Goal: Answer question/provide support

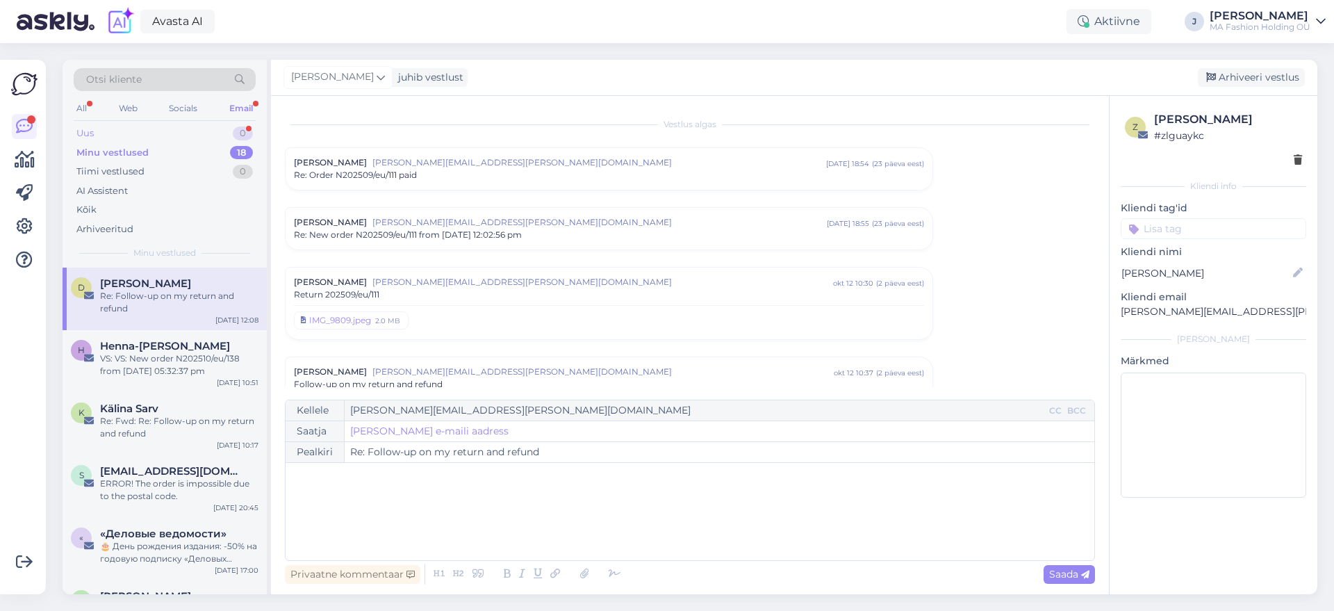
click at [213, 132] on div "Uus 0" at bounding box center [165, 133] width 182 height 19
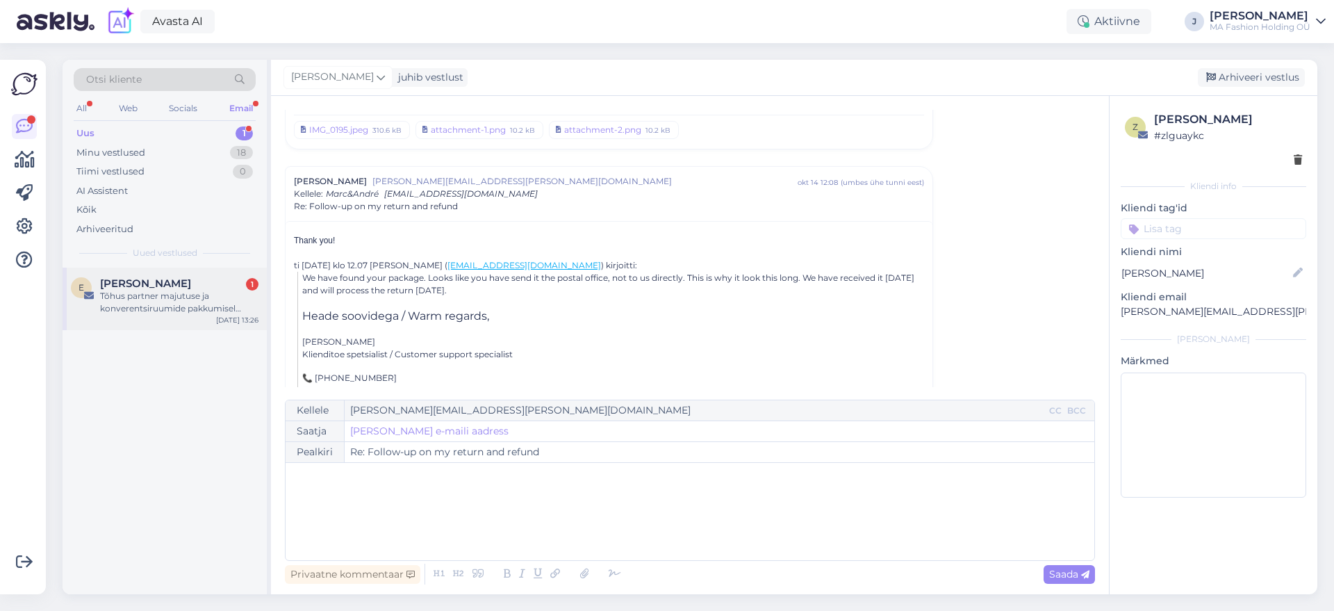
click at [173, 308] on div "Tõhus partner majutuse ja konverentsiruumide pakkumisel [GEOGRAPHIC_DATA]." at bounding box center [179, 302] width 158 height 25
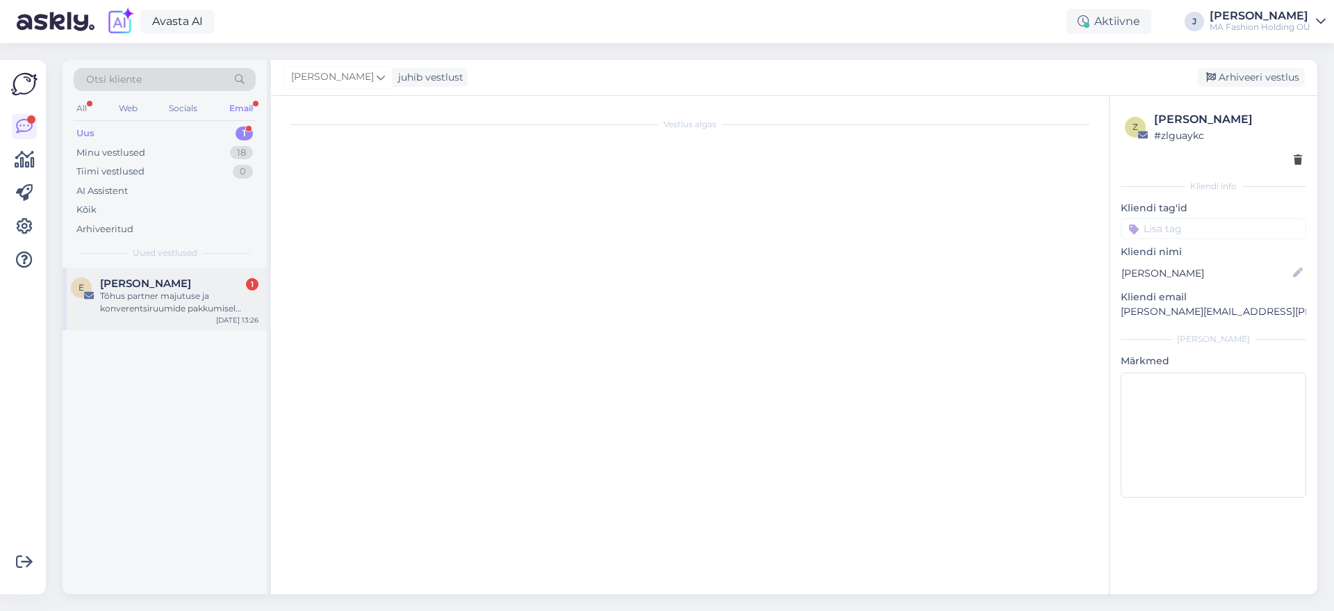
scroll to position [0, 0]
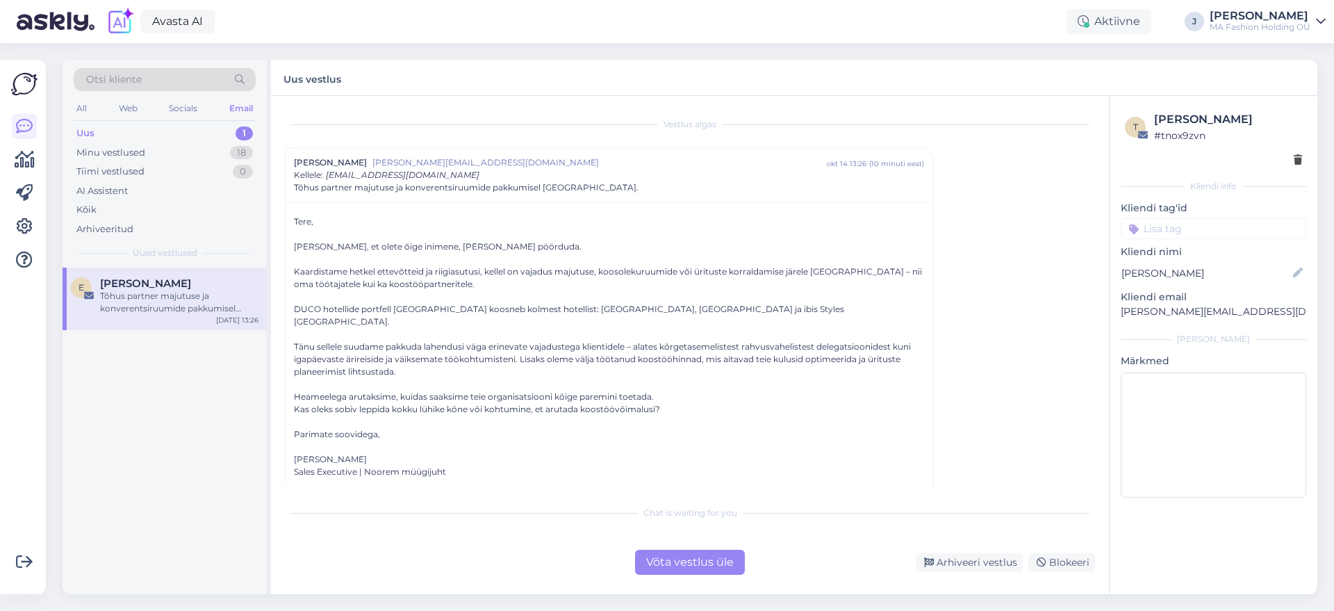
click at [695, 562] on div "Võta vestlus üle" at bounding box center [690, 562] width 110 height 25
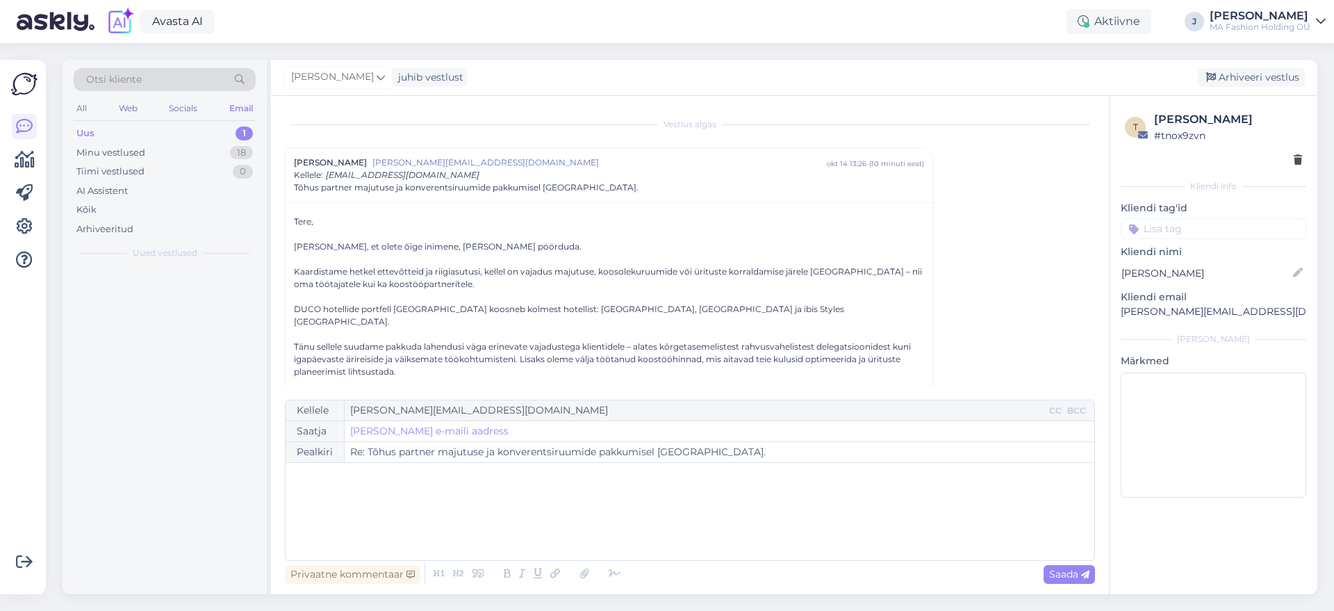
scroll to position [38, 0]
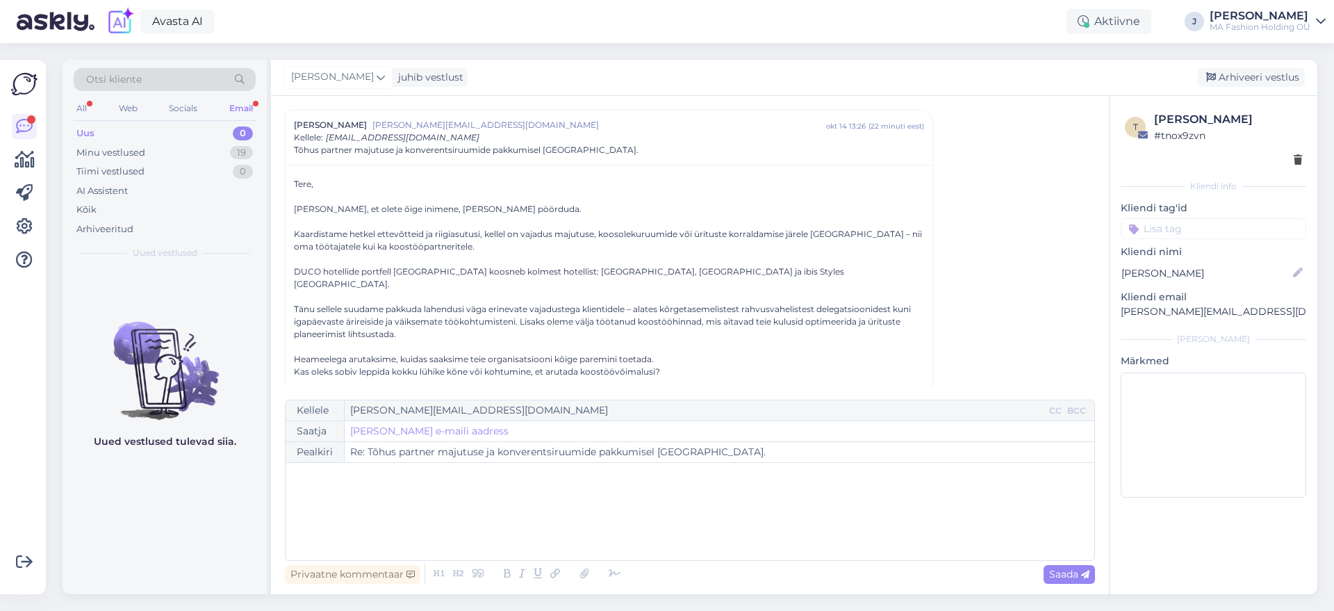
click at [264, 101] on div "Otsi kliente All Web Socials Email Uus 0 Minu vestlused 19 Tiimi vestlused 0 AI…" at bounding box center [165, 164] width 204 height 208
click at [254, 103] on div "Email" at bounding box center [240, 108] width 29 height 18
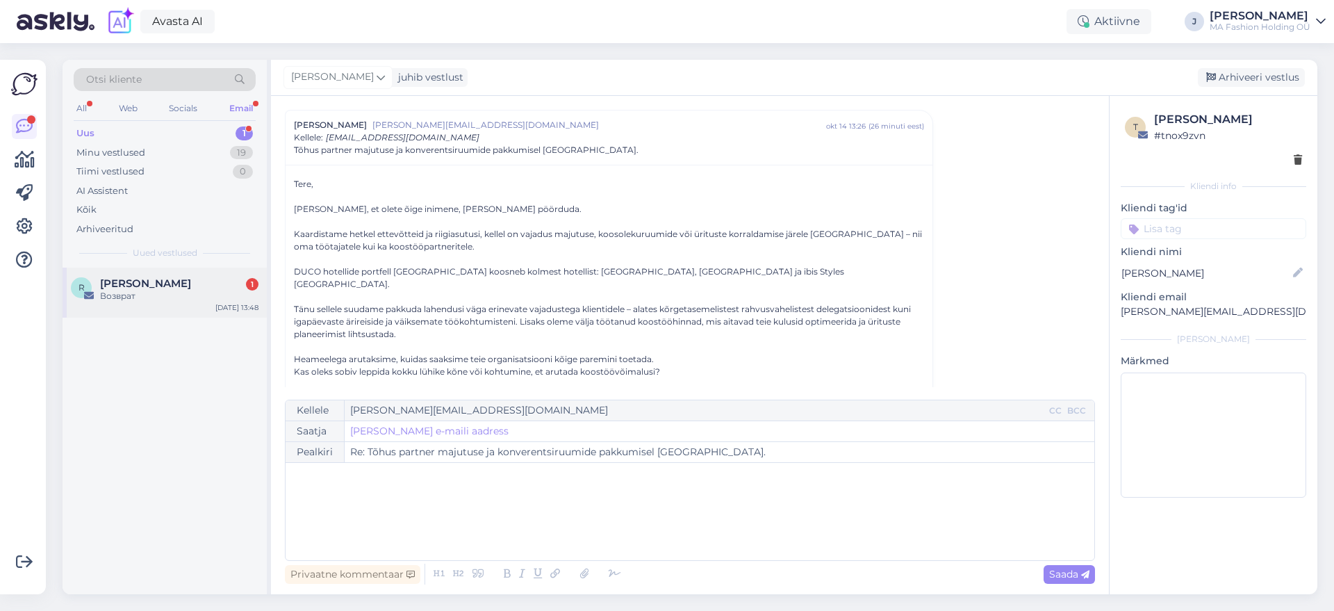
click at [141, 304] on div "R [PERSON_NAME] 1 Возврат [DATE] 13:48" at bounding box center [165, 292] width 204 height 50
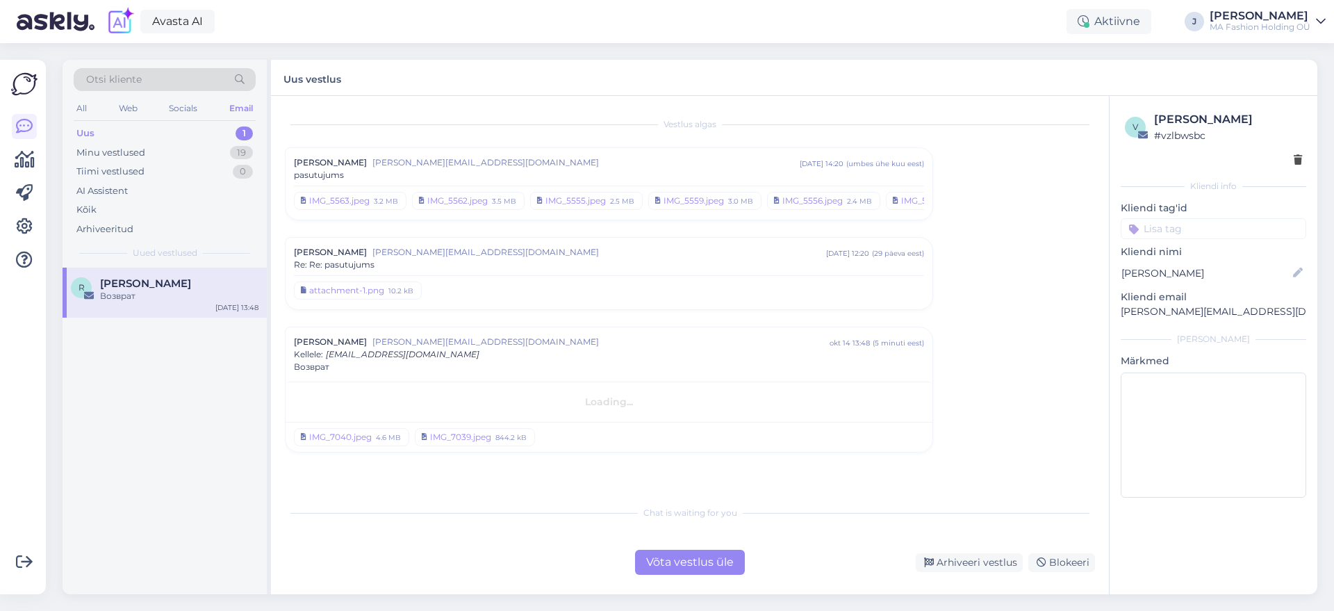
scroll to position [0, 0]
click at [709, 573] on div "Võta vestlus üle" at bounding box center [690, 562] width 110 height 25
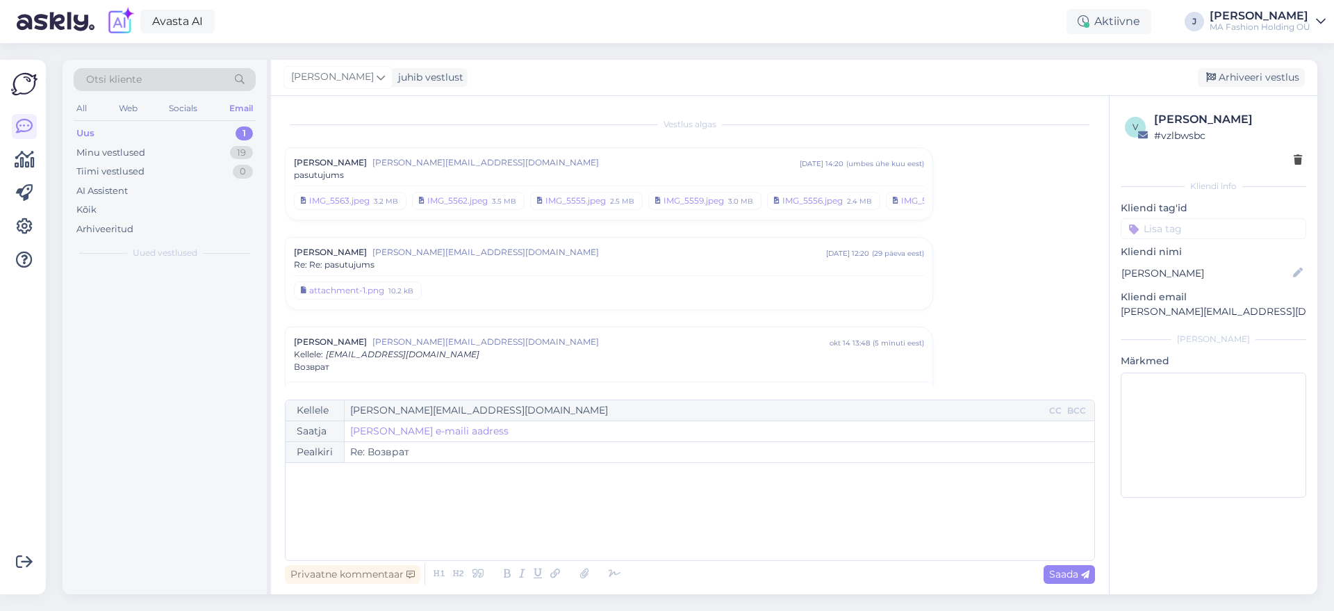
scroll to position [72, 0]
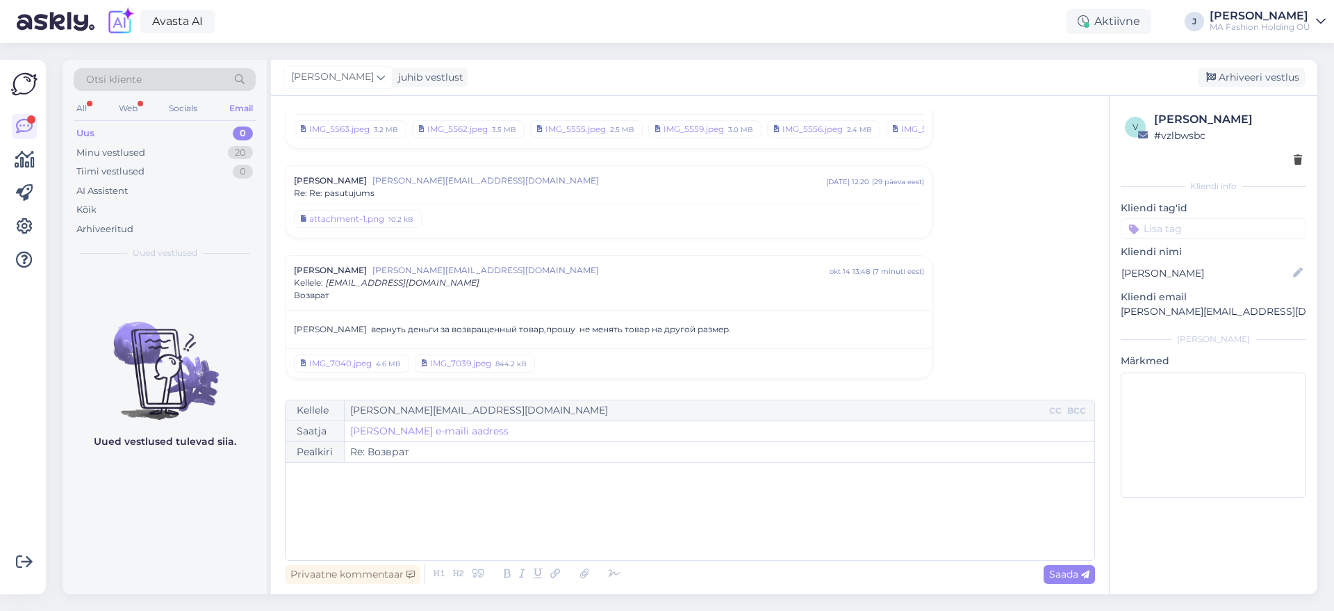
click at [148, 98] on div "Otsi kliente" at bounding box center [165, 83] width 182 height 31
click at [124, 107] on div "Web" at bounding box center [128, 108] width 24 height 18
click at [174, 155] on div "Minu vestlused 7" at bounding box center [165, 152] width 182 height 19
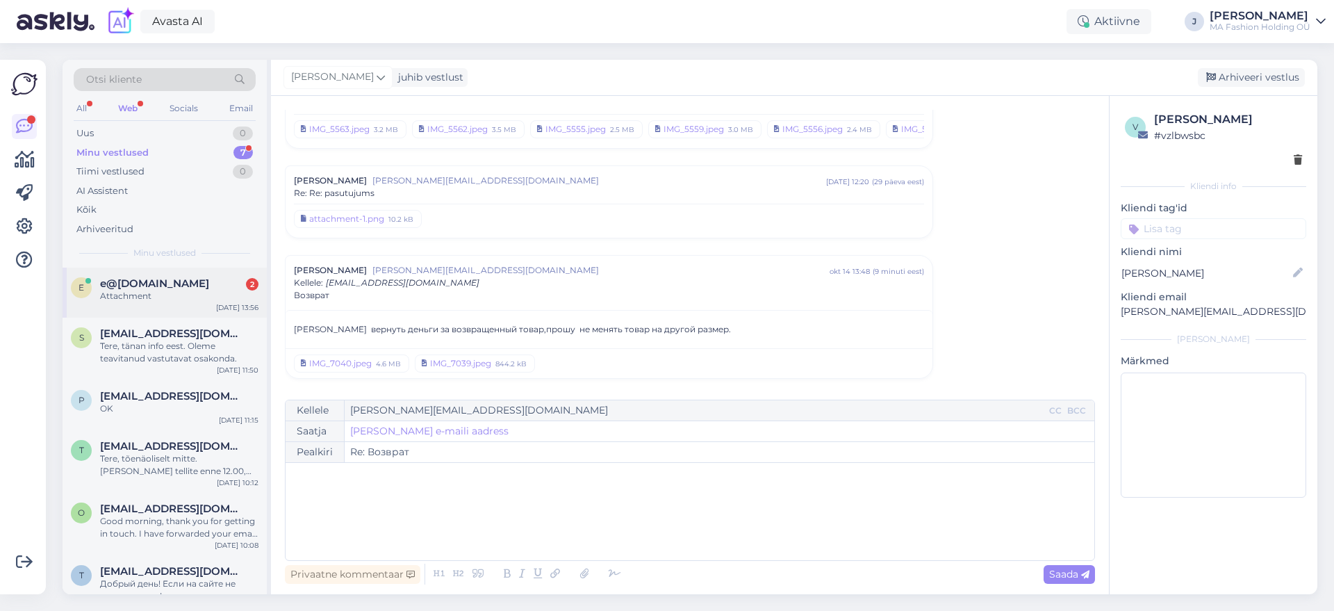
click at [210, 305] on div "e e@[DOMAIN_NAME] 2 Attachment [DATE] 13:56" at bounding box center [165, 292] width 204 height 50
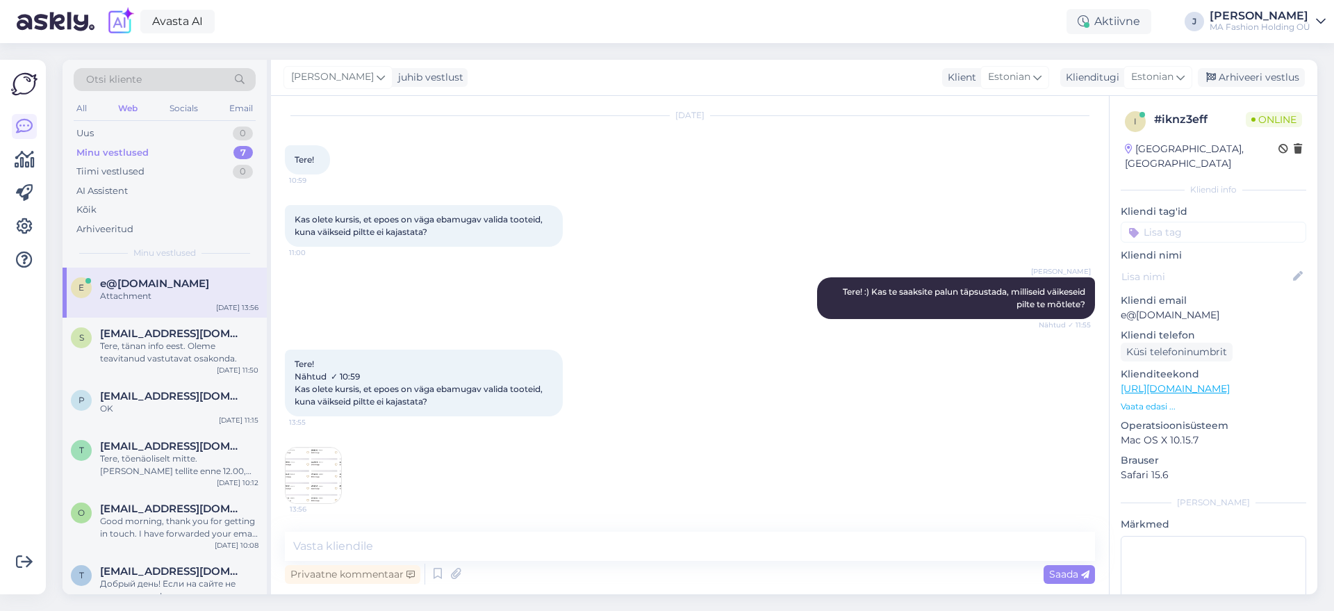
click at [332, 481] on img at bounding box center [314, 475] width 56 height 56
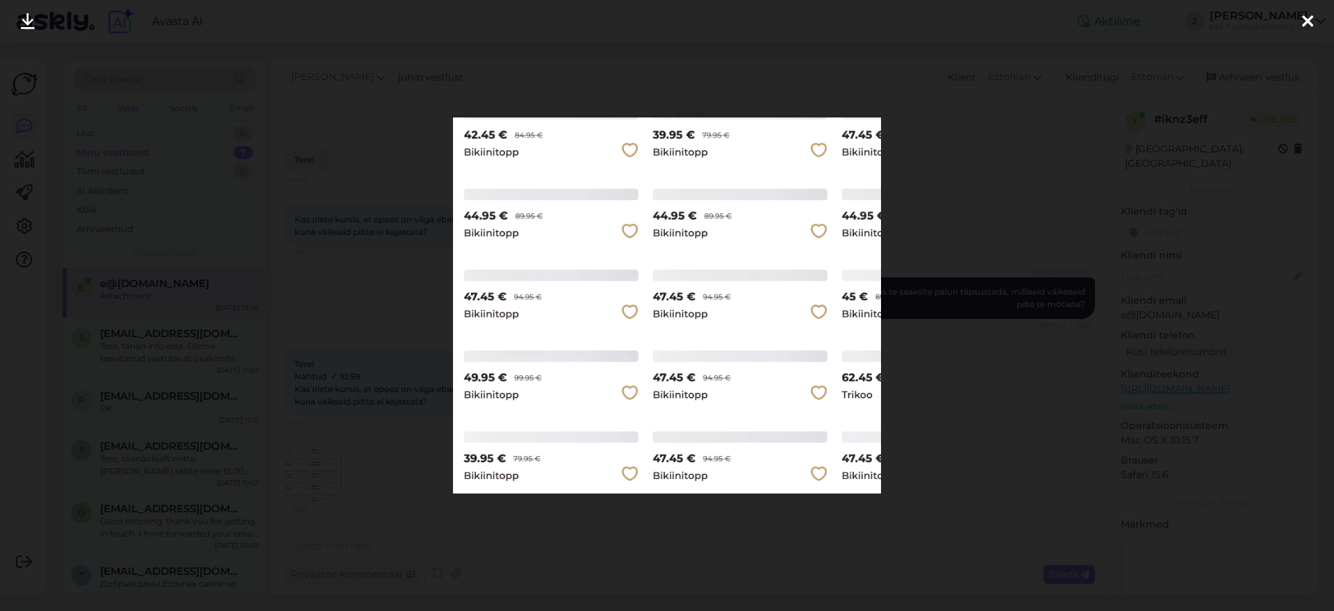
click at [914, 477] on div at bounding box center [667, 305] width 1334 height 611
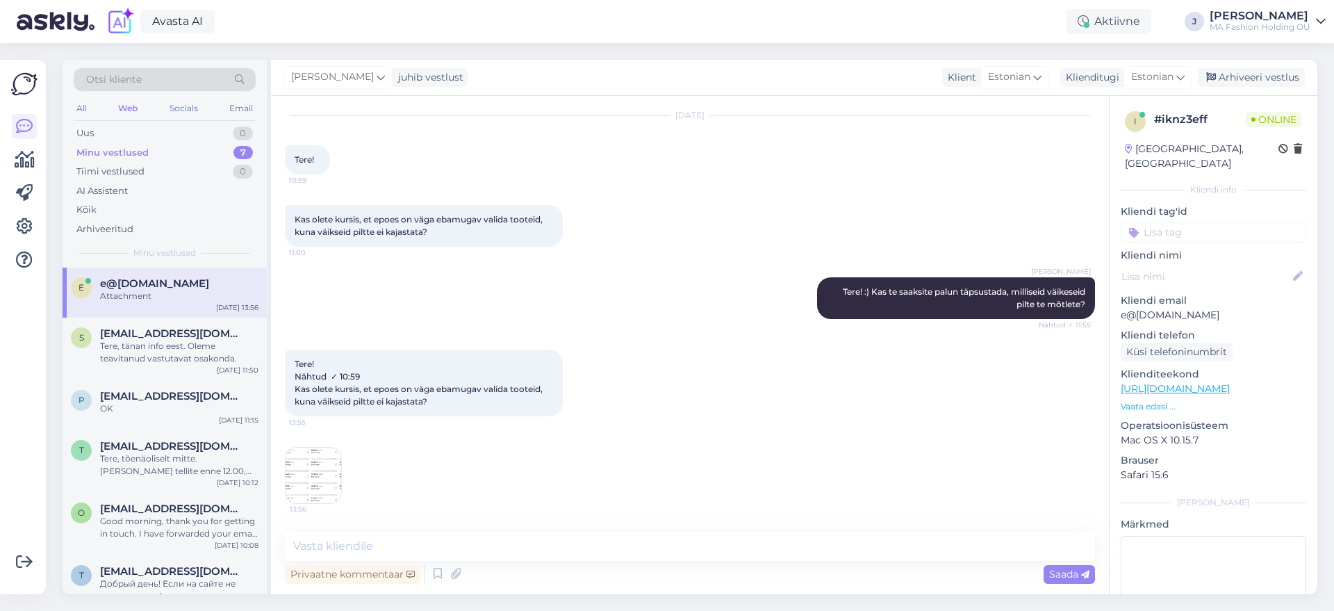
click at [332, 459] on img at bounding box center [314, 475] width 56 height 56
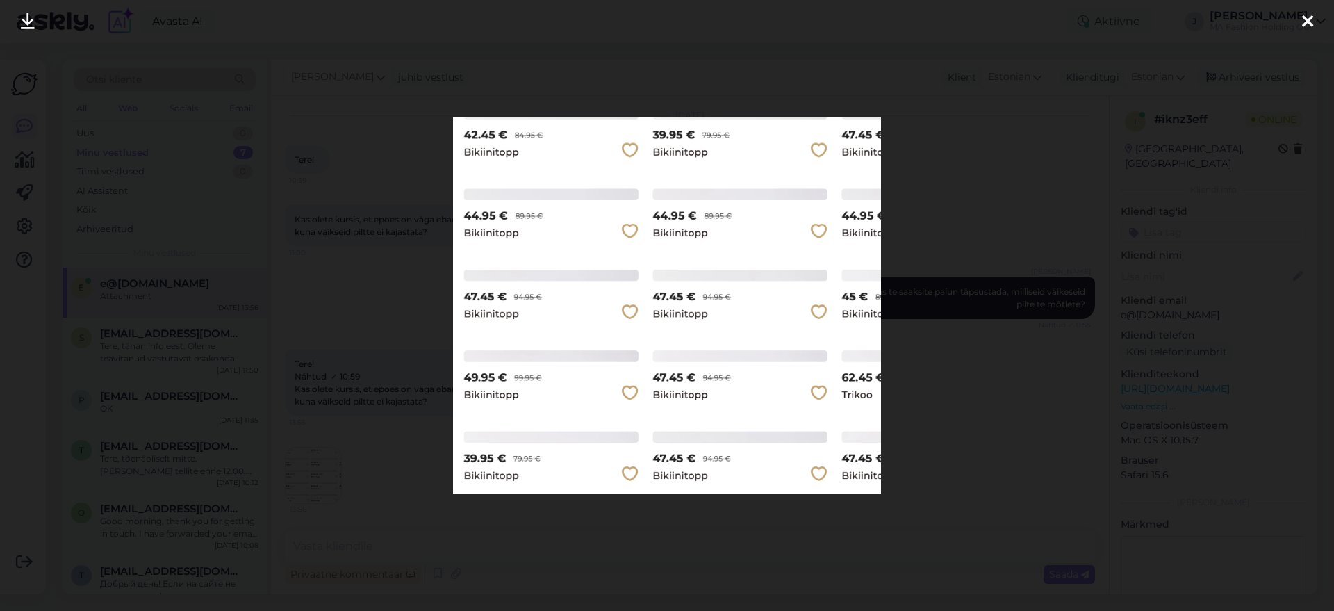
click at [809, 74] on div at bounding box center [667, 305] width 1334 height 611
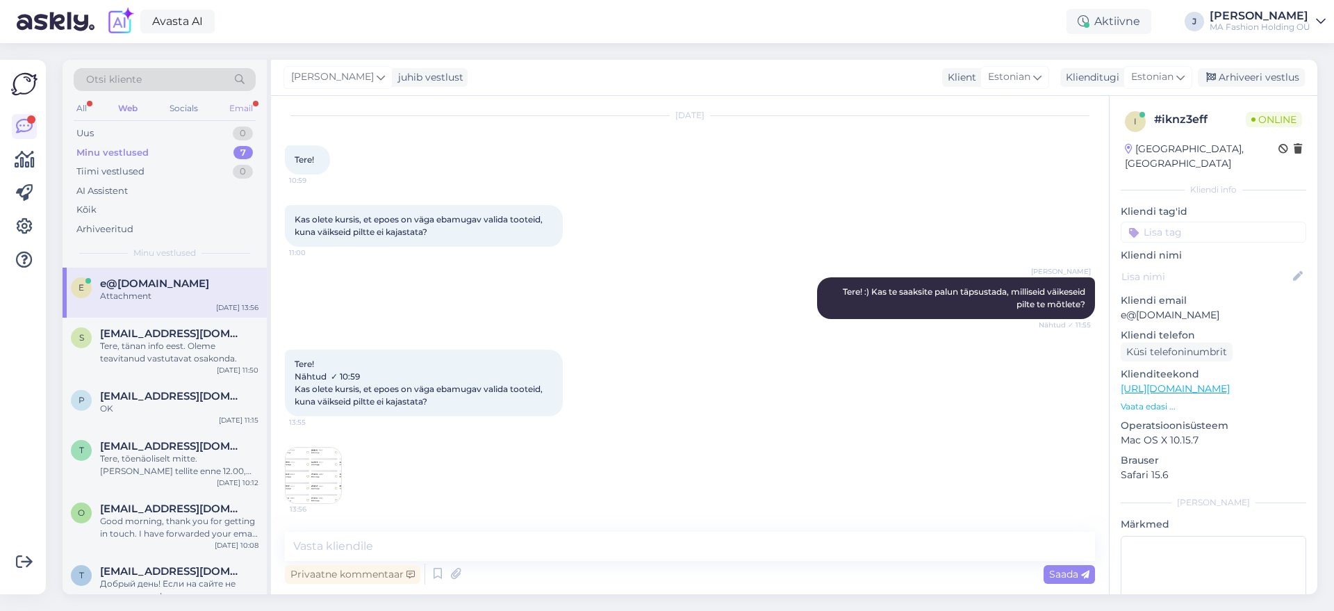
click at [234, 101] on div "Email" at bounding box center [240, 108] width 29 height 18
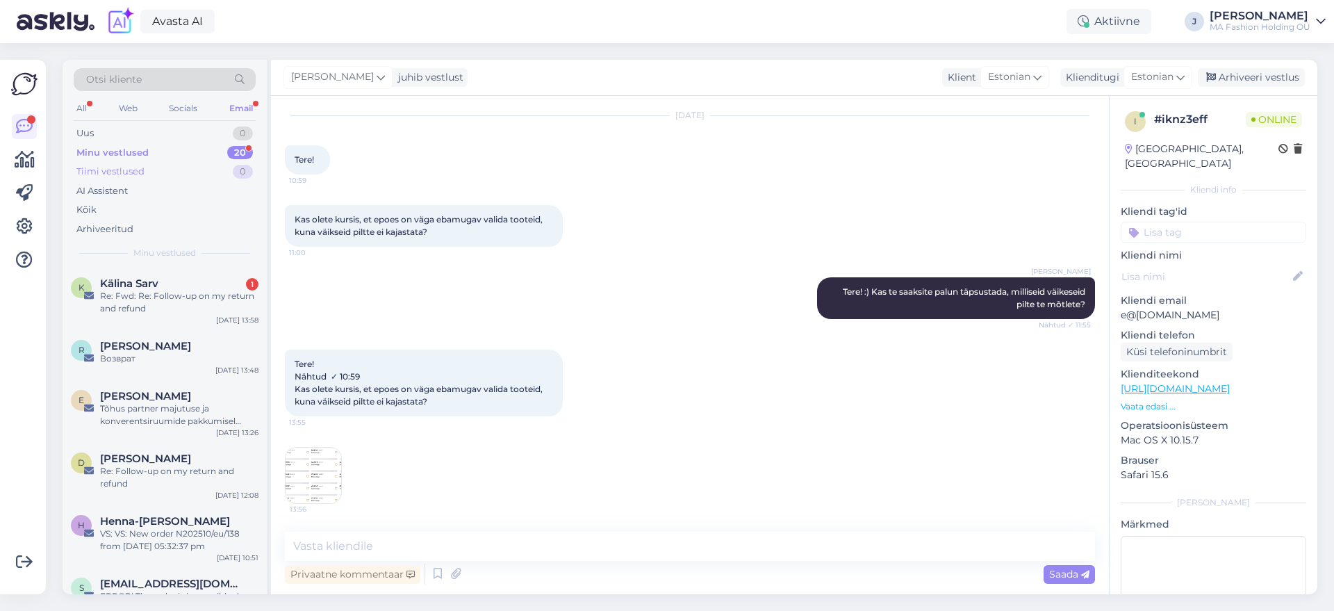
click at [206, 168] on div "Tiimi vestlused 0" at bounding box center [165, 171] width 182 height 19
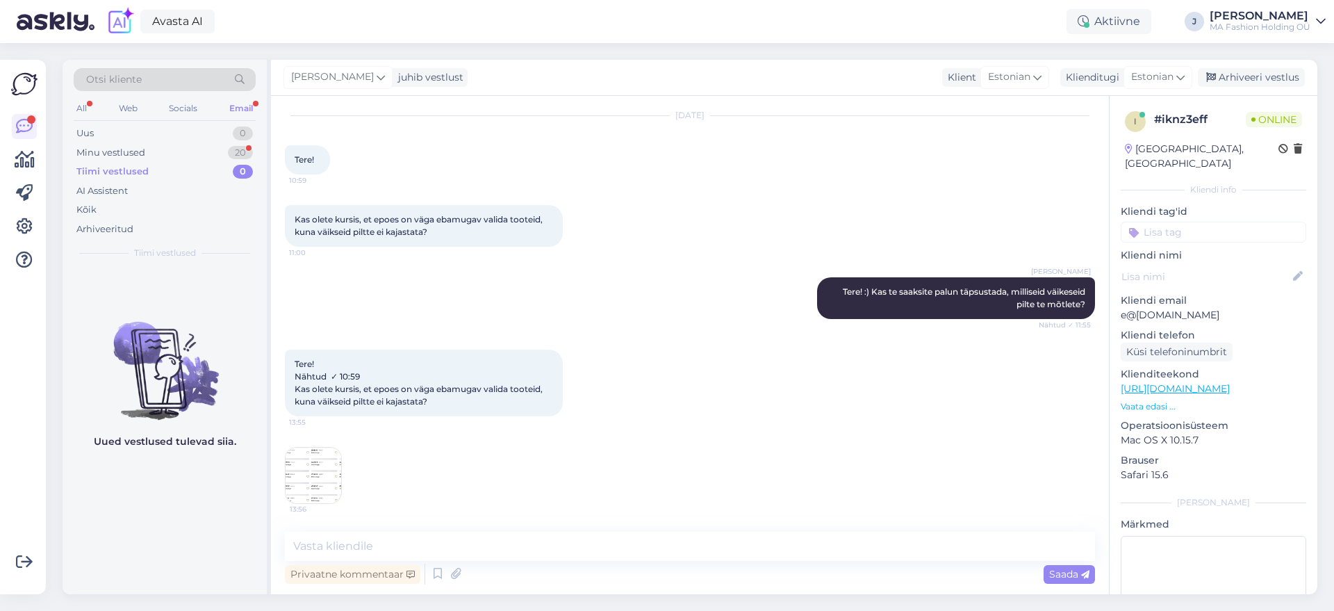
click at [192, 318] on img at bounding box center [165, 359] width 204 height 125
click at [209, 143] on div "Minu vestlused 20" at bounding box center [165, 152] width 182 height 19
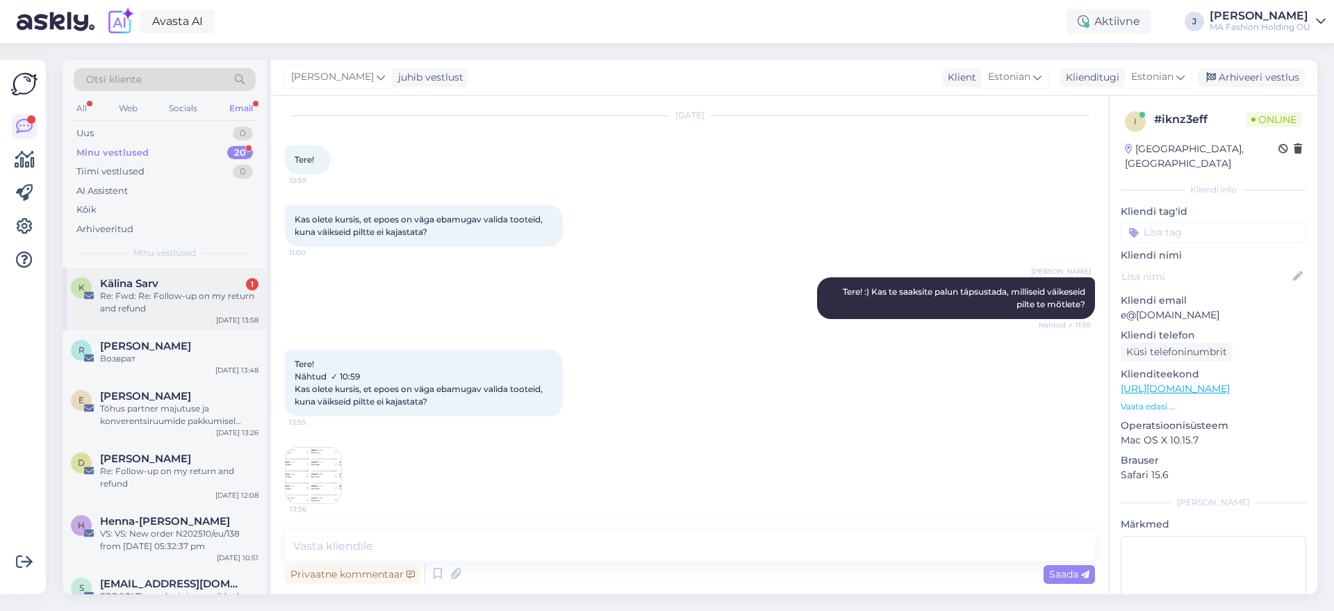
click at [208, 280] on div "[PERSON_NAME] 1" at bounding box center [179, 283] width 158 height 13
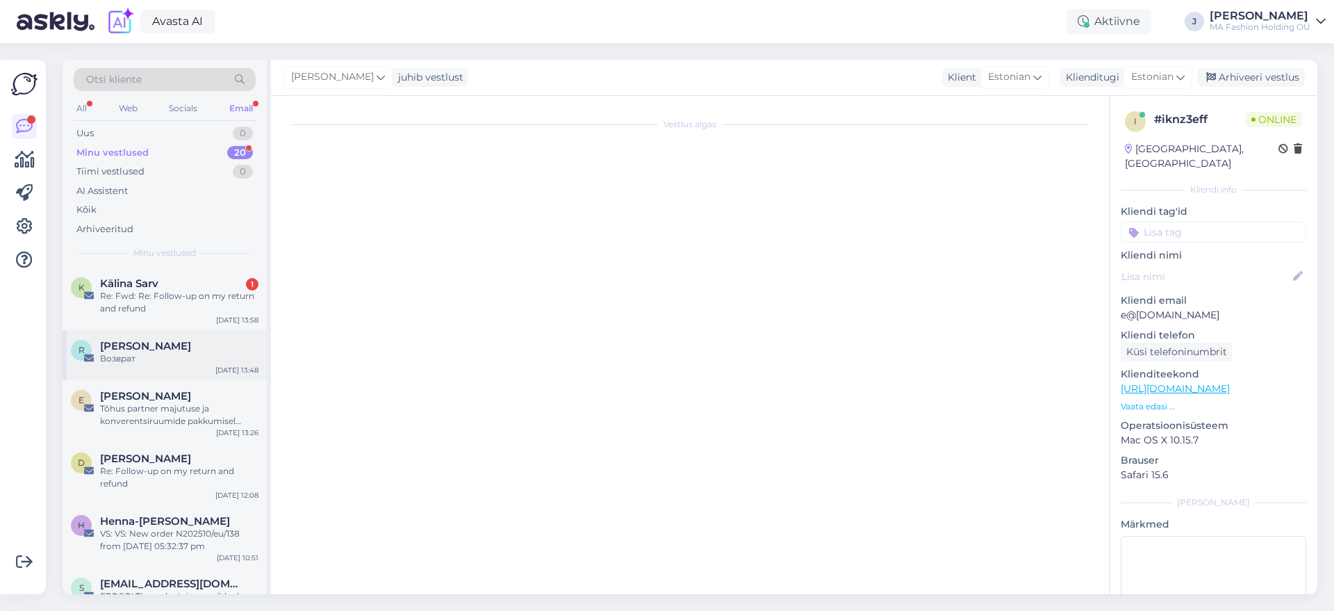
scroll to position [3829, 0]
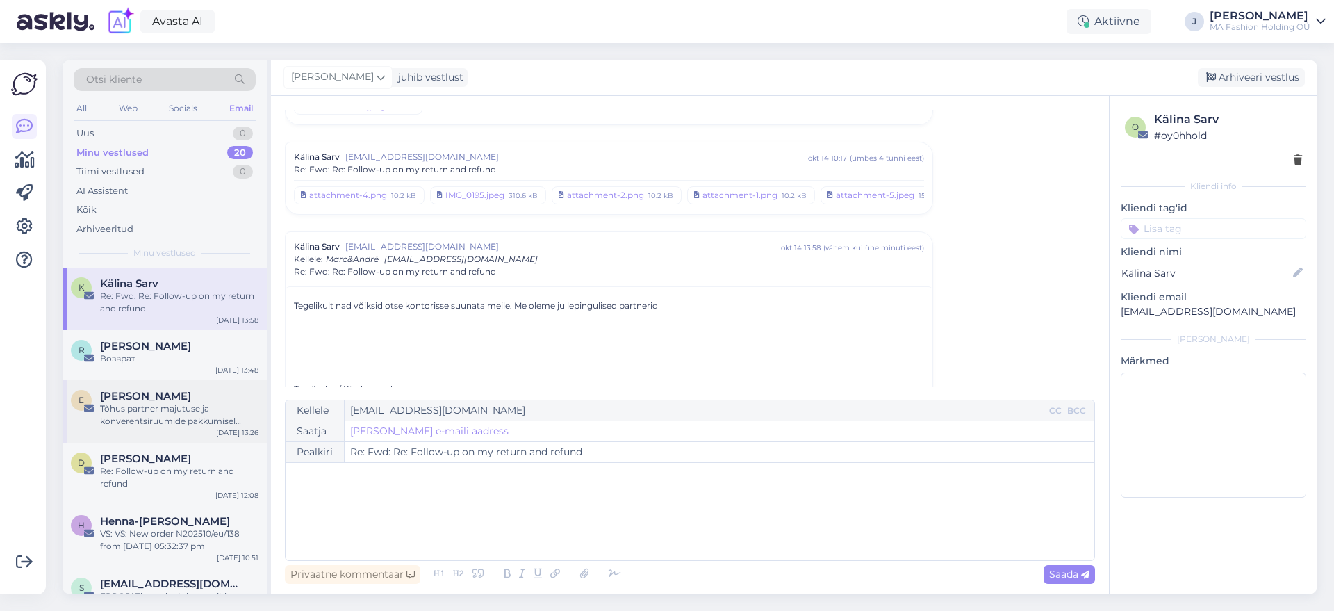
click at [217, 393] on div "[PERSON_NAME]" at bounding box center [179, 396] width 158 height 13
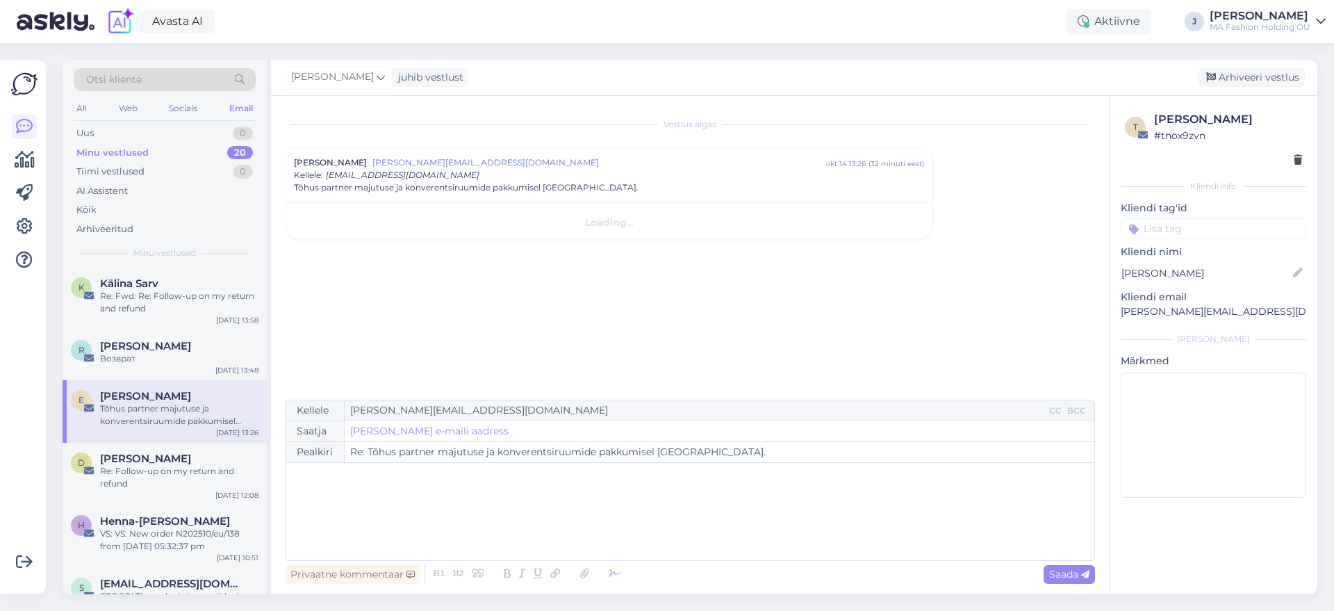
scroll to position [0, 0]
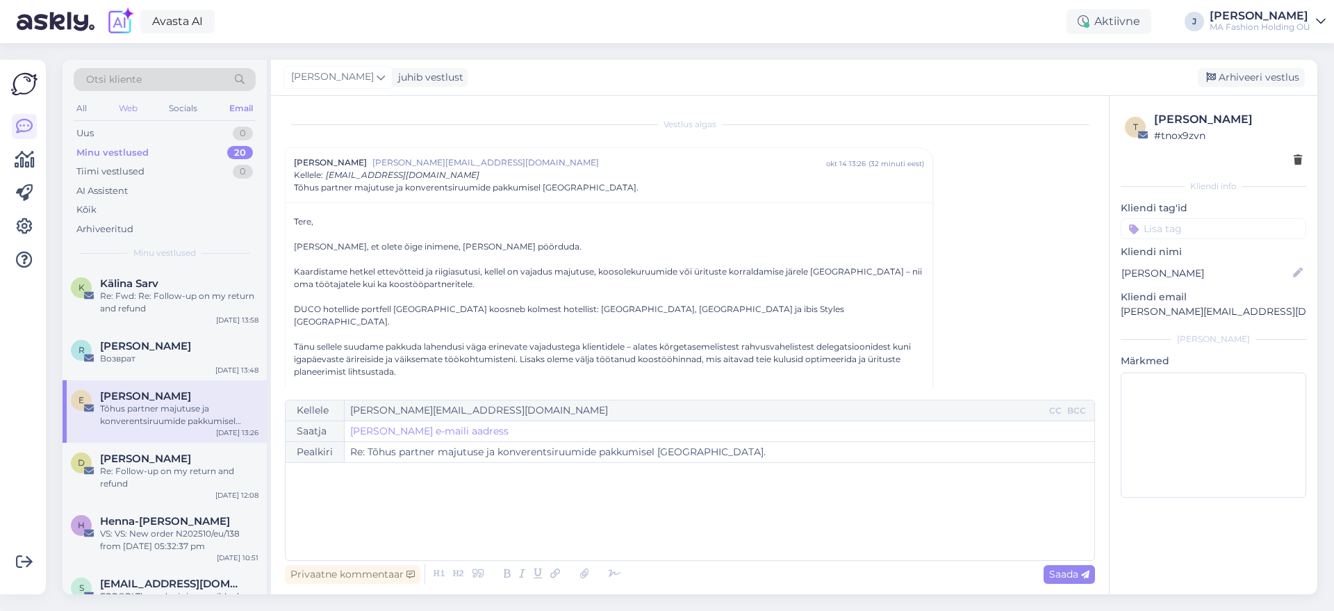
click at [121, 106] on div "Web" at bounding box center [128, 108] width 24 height 18
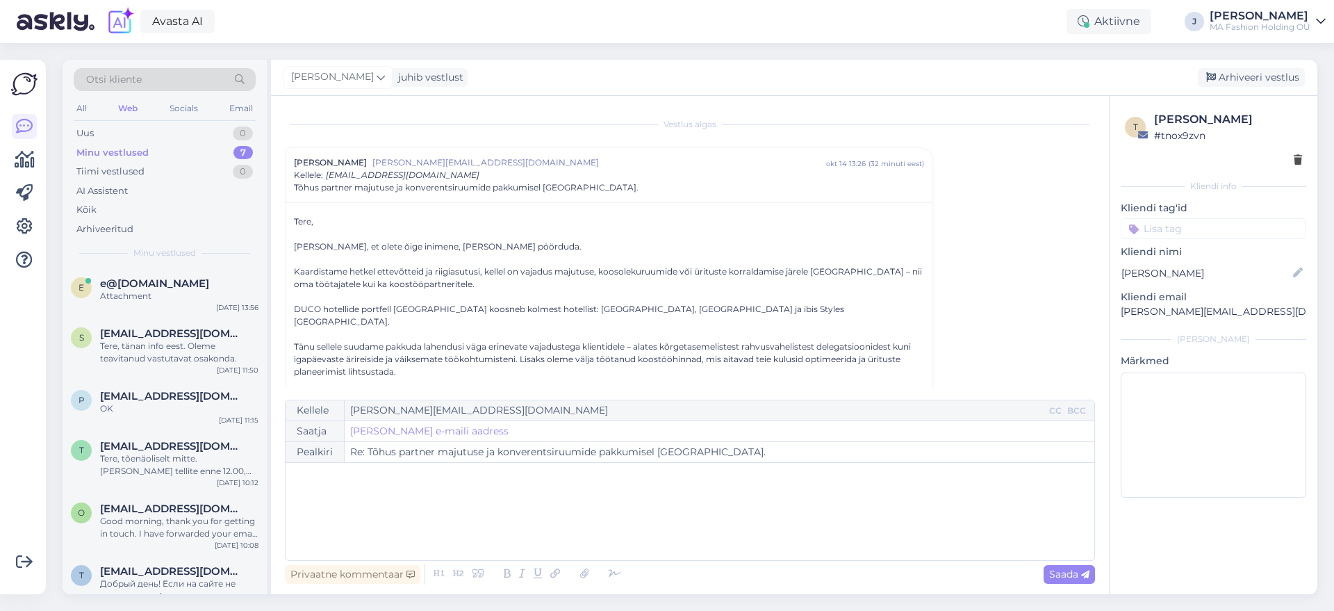
drag, startPoint x: 153, startPoint y: 144, endPoint x: 163, endPoint y: 159, distance: 17.5
click at [155, 147] on div "Minu vestlused 7" at bounding box center [165, 152] width 182 height 19
click at [189, 301] on div "Attachment" at bounding box center [179, 296] width 158 height 13
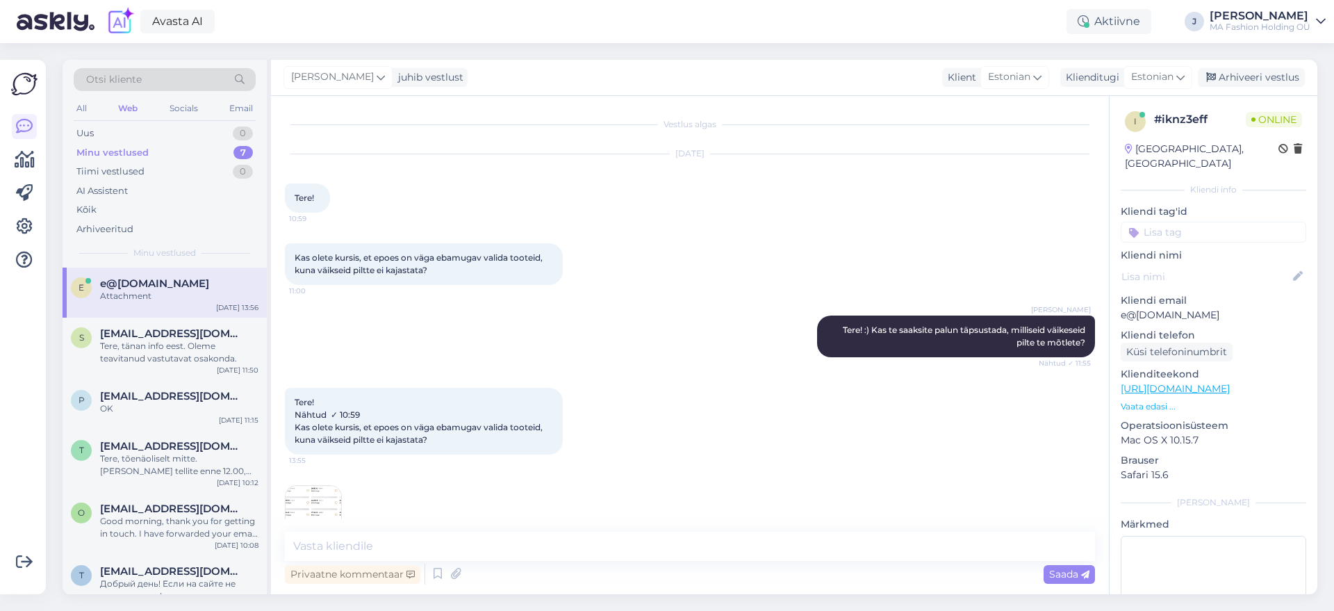
scroll to position [38, 0]
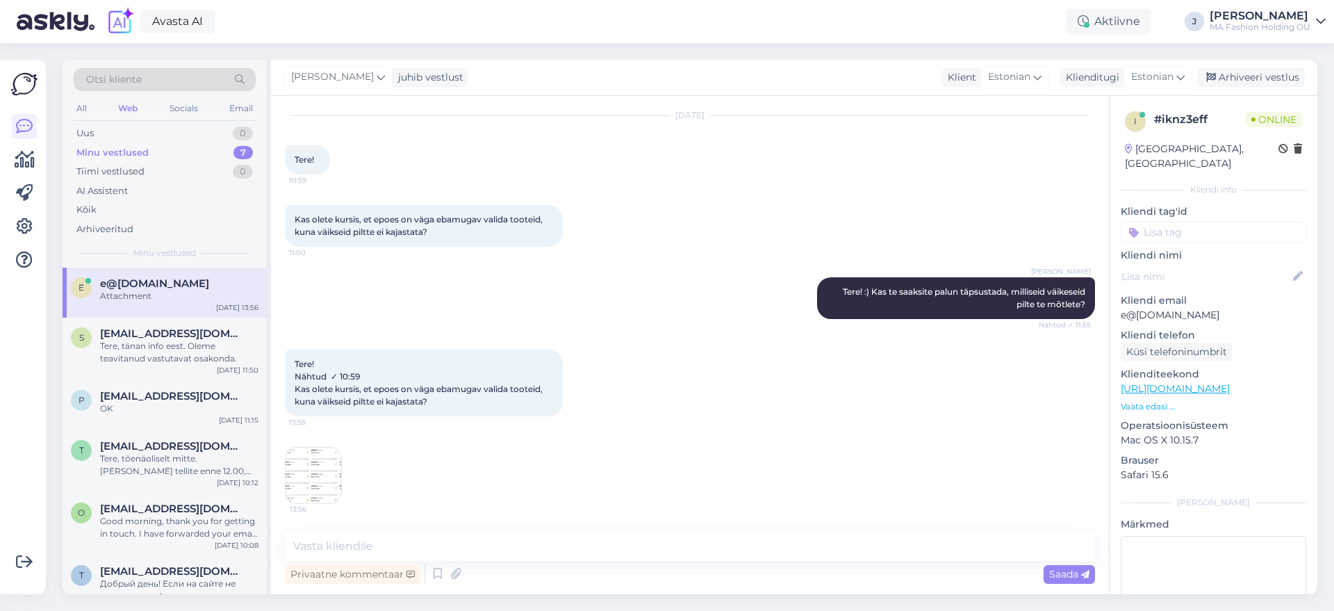
click at [315, 475] on img at bounding box center [314, 475] width 56 height 56
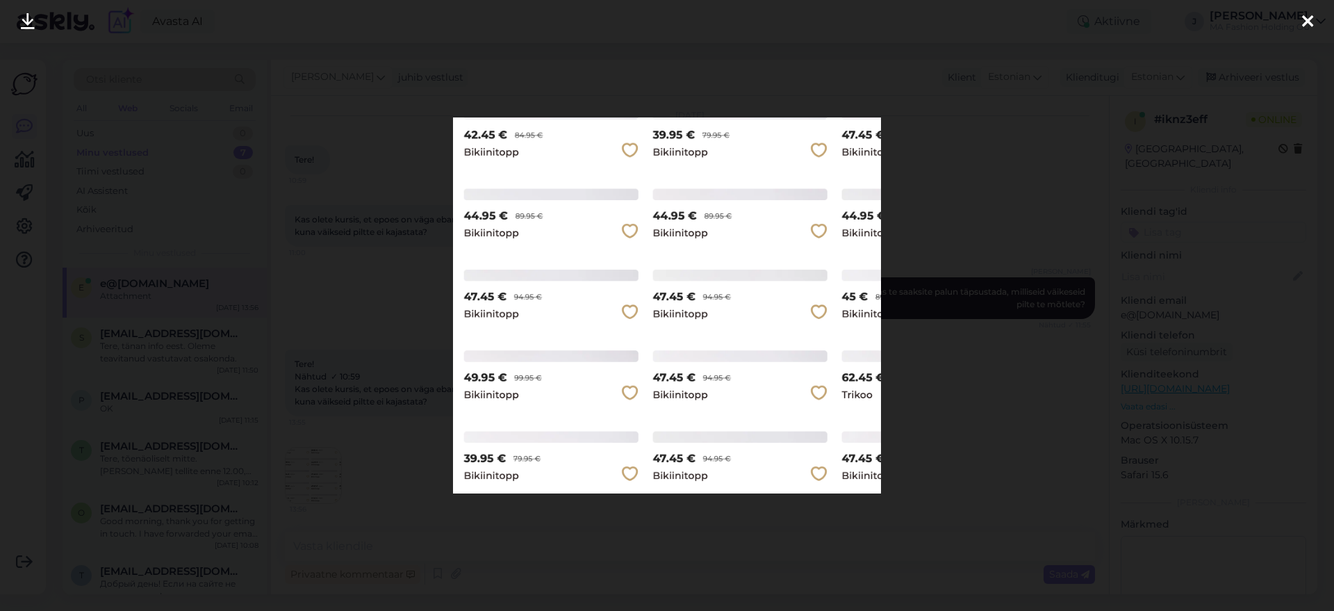
click at [1128, 298] on div at bounding box center [667, 305] width 1334 height 611
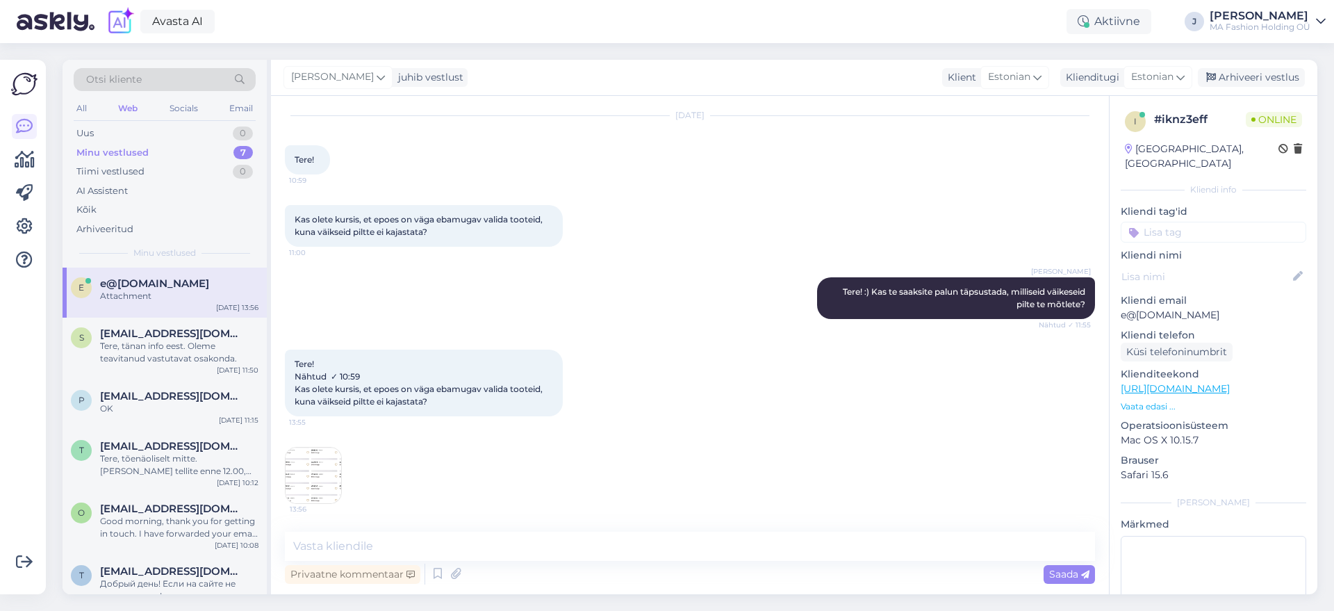
click at [1182, 433] on p "Mac OS X 10.15.7" at bounding box center [1213, 440] width 185 height 15
click at [1117, 428] on div "i # iknz3eff Online [GEOGRAPHIC_DATA], [GEOGRAPHIC_DATA] Kliendi info Kliendi t…" at bounding box center [1213, 389] width 208 height 586
click at [1127, 433] on p "Mac OS X 10.15.7" at bounding box center [1213, 440] width 185 height 15
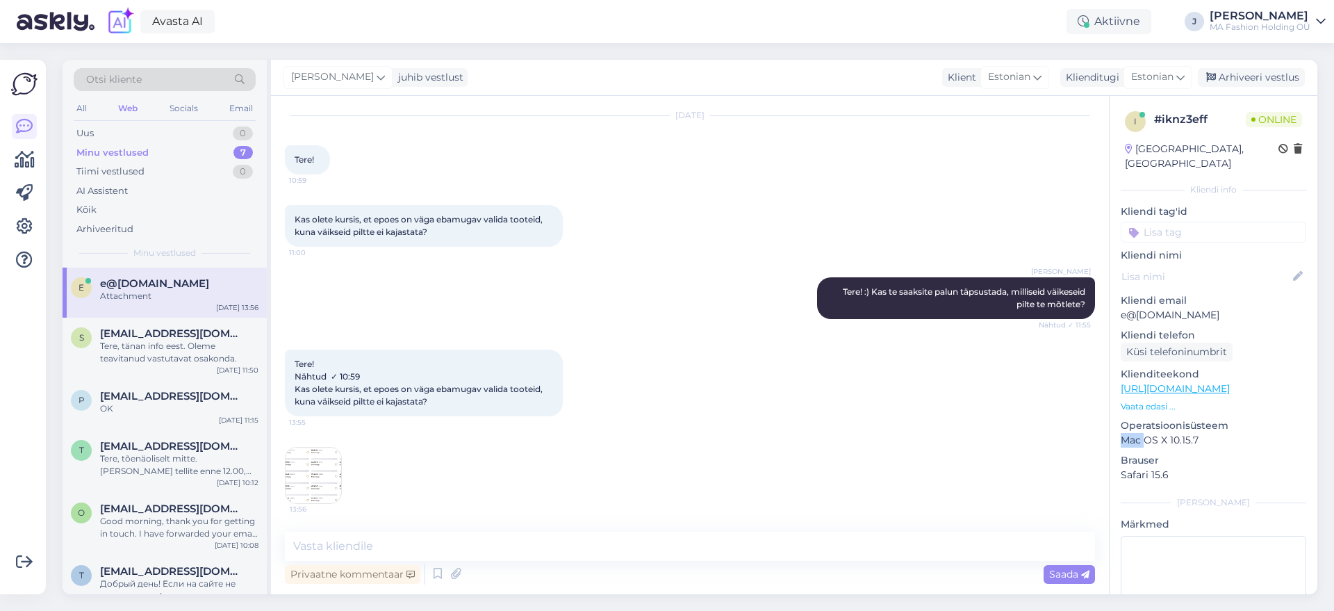
click at [1127, 433] on p "Mac OS X 10.15.7" at bounding box center [1213, 440] width 185 height 15
click at [1146, 477] on div "i # iknz3eff Online [GEOGRAPHIC_DATA], [GEOGRAPHIC_DATA] Kliendi info Kliendi t…" at bounding box center [1213, 389] width 208 height 586
click at [1151, 468] on p "Safari 15.6" at bounding box center [1213, 475] width 185 height 15
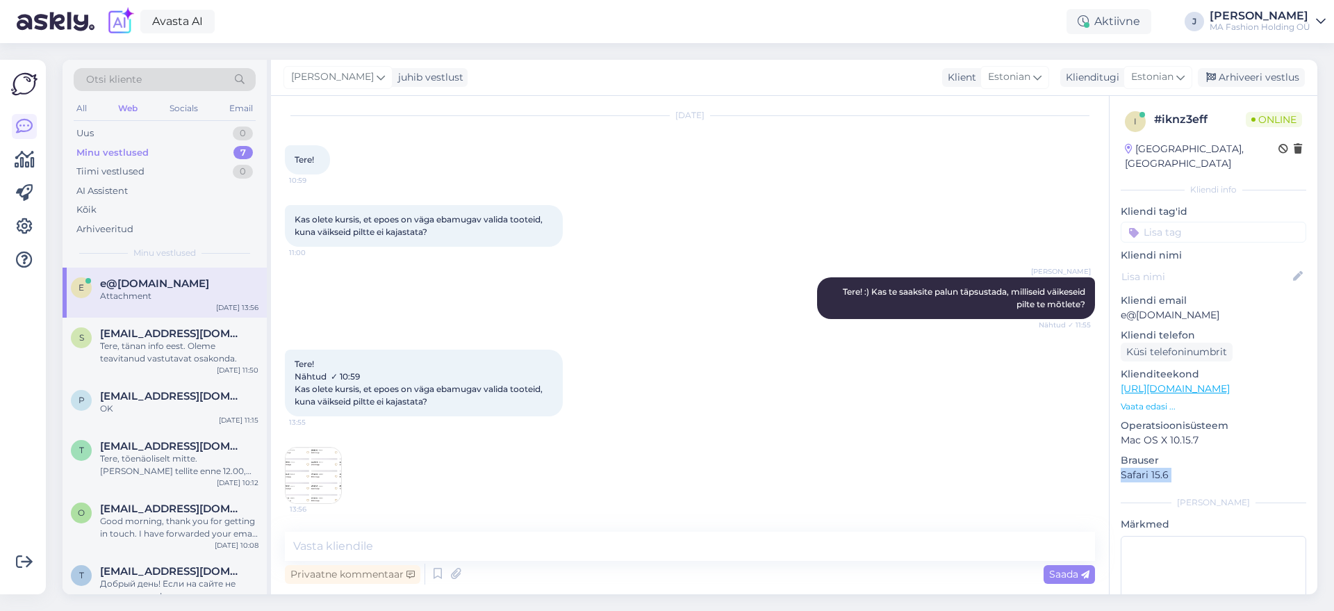
click at [1204, 468] on p "Safari 15.6" at bounding box center [1213, 475] width 185 height 15
